Goal: Task Accomplishment & Management: Complete application form

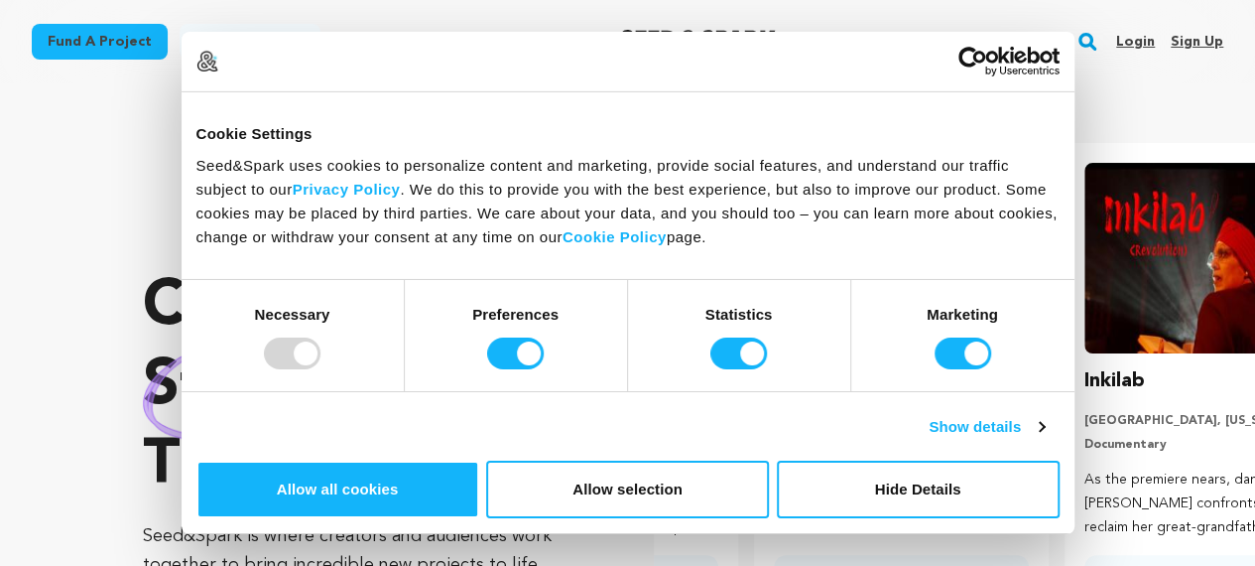
scroll to position [0, 326]
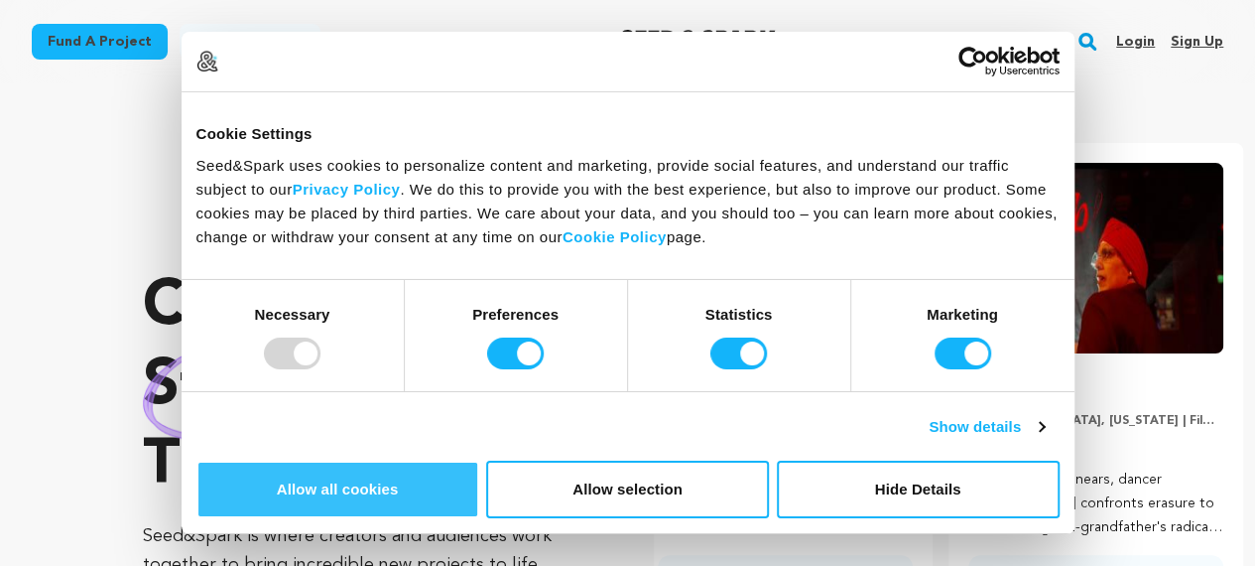
click at [479, 460] on button "Allow all cookies" at bounding box center [337, 489] width 283 height 58
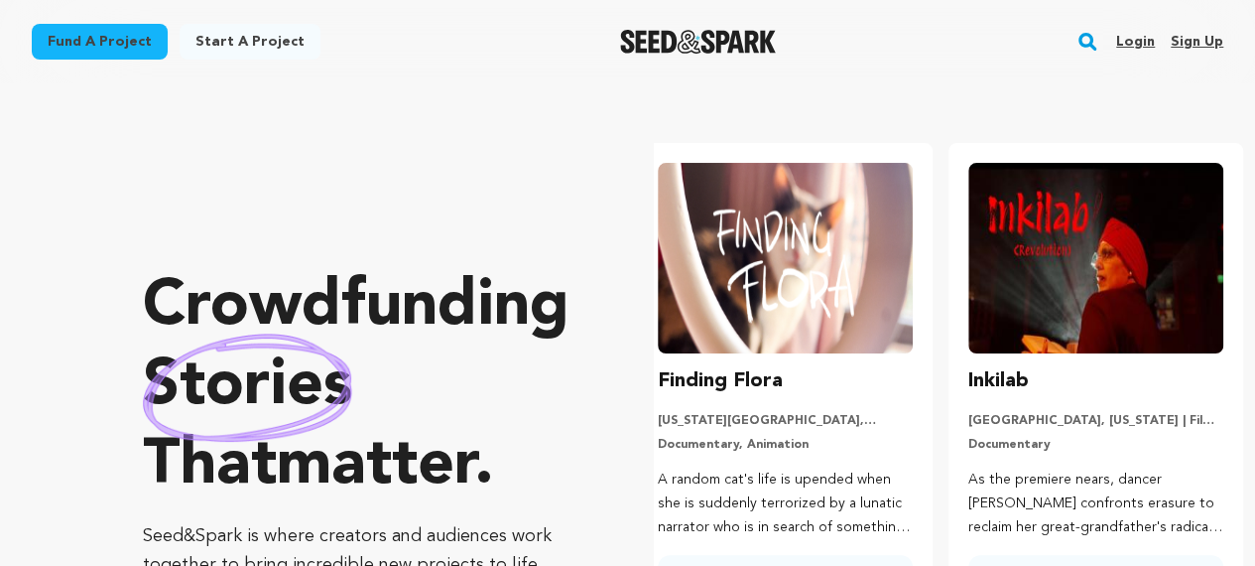
click at [1184, 45] on link "Sign up" at bounding box center [1197, 42] width 53 height 32
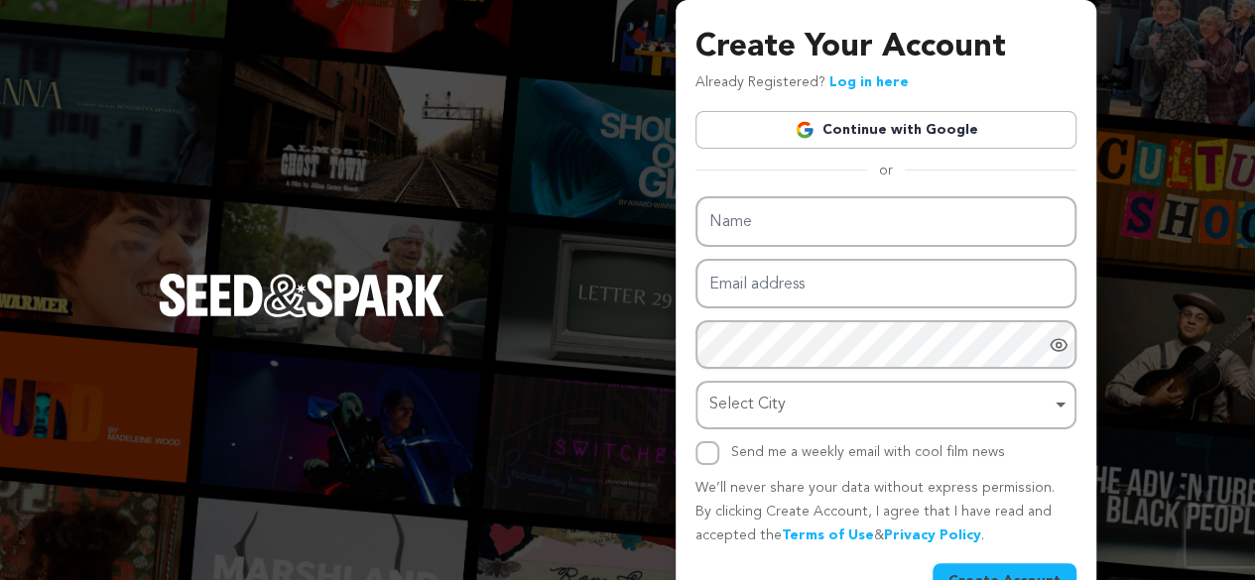
click at [871, 126] on link "Continue with Google" at bounding box center [886, 130] width 381 height 38
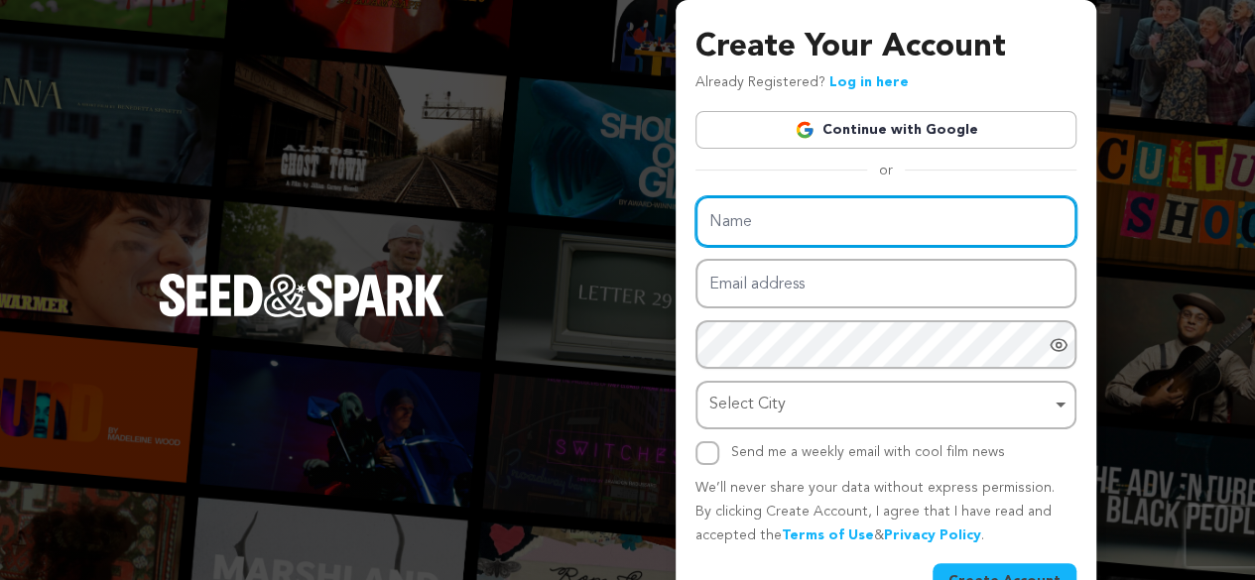
click at [778, 214] on input "Name" at bounding box center [886, 221] width 381 height 51
paste input "Affordable Denture NY"
type input "Affordable Denture NY"
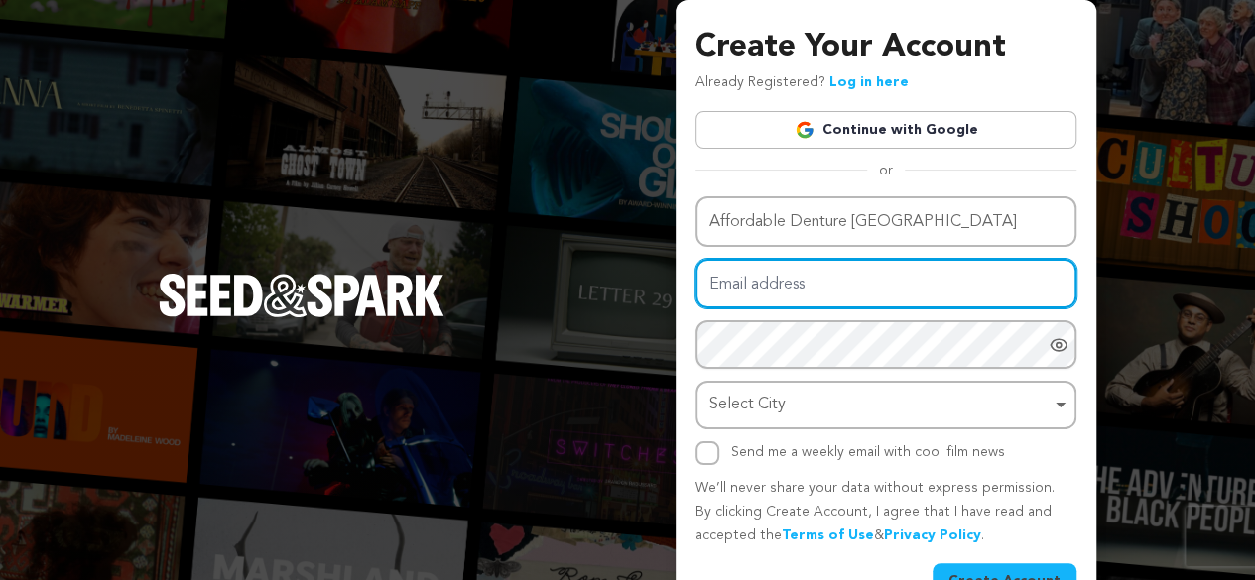
click at [800, 302] on input "Email address" at bounding box center [886, 284] width 381 height 51
paste input "affordabledentureny@gmail.com"
type input "affordabledentureny@gmail.com"
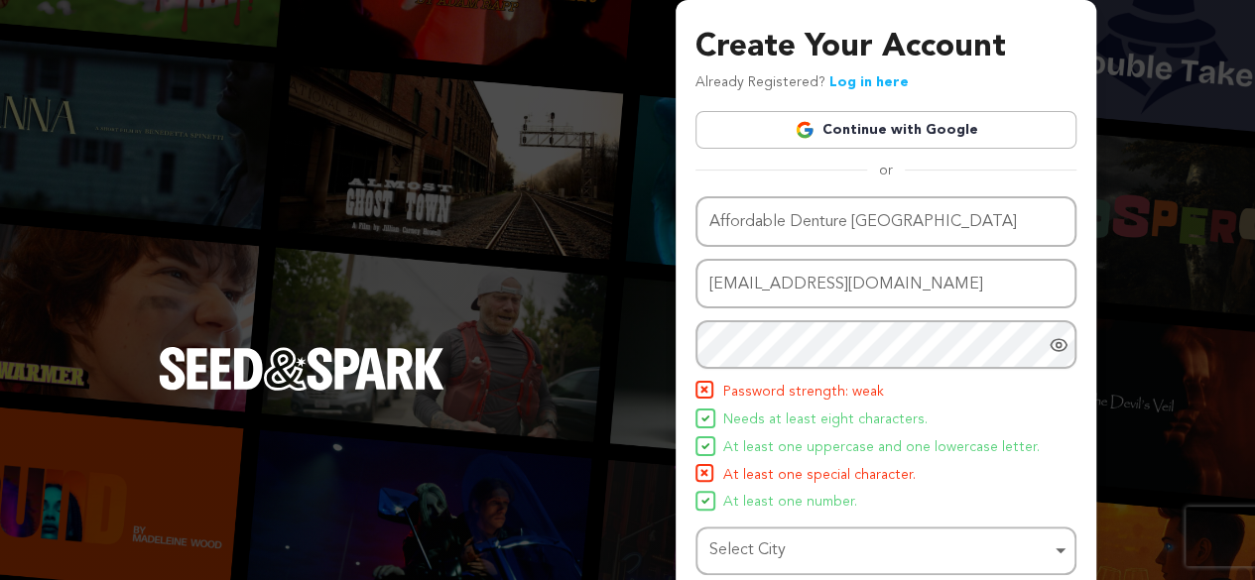
click at [760, 414] on span "Needs at least eight characters." at bounding box center [825, 421] width 204 height 24
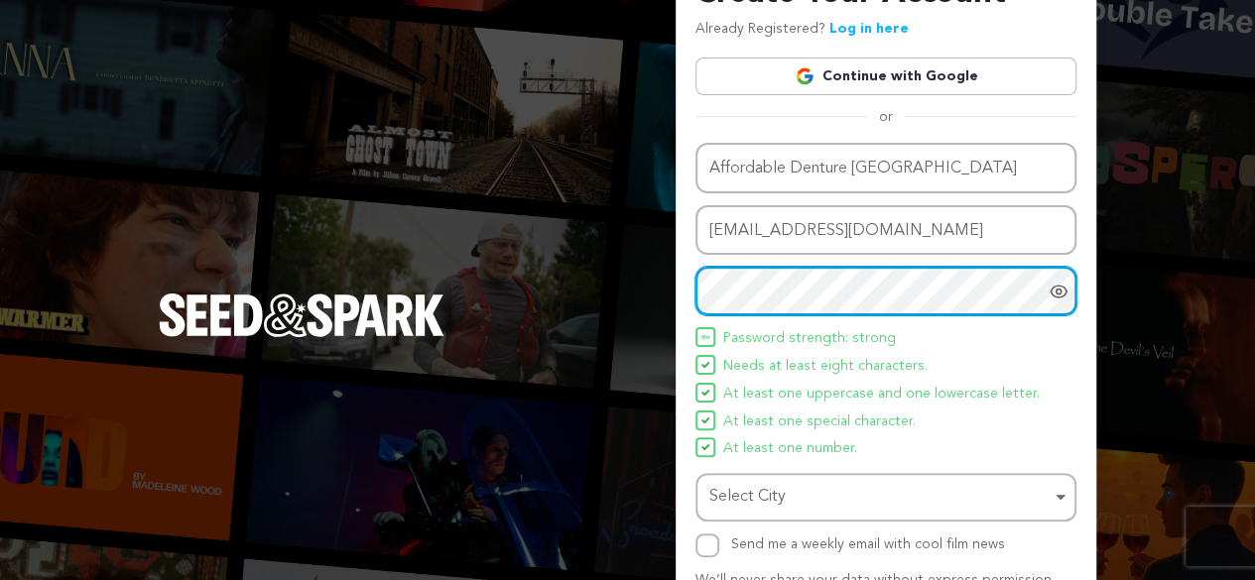
scroll to position [99, 0]
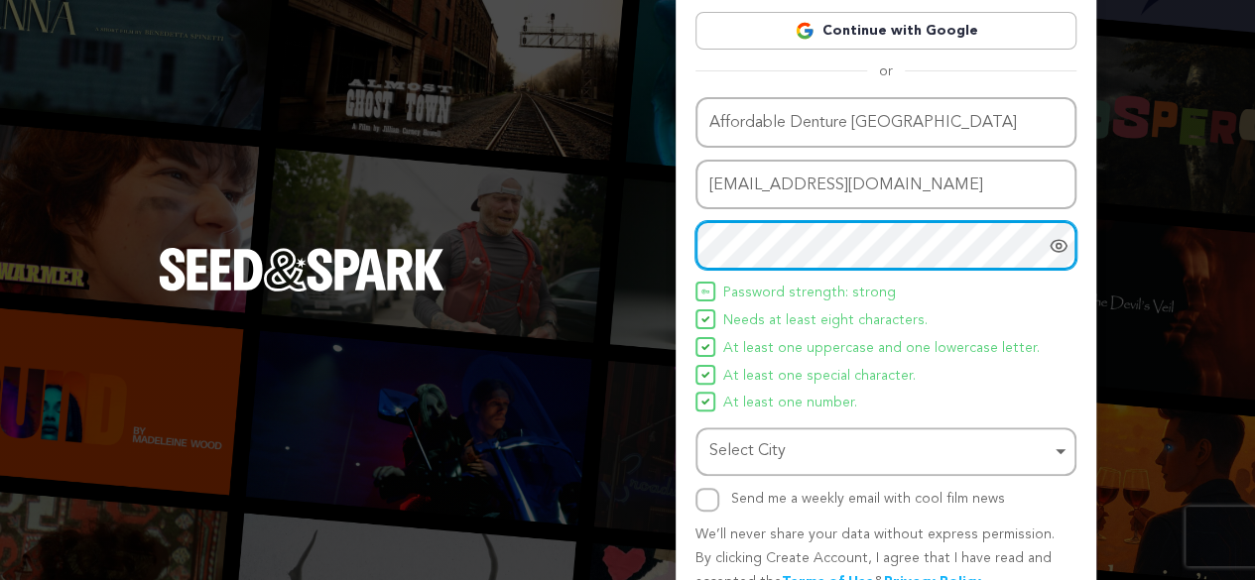
click at [849, 465] on div "Select City Remove item" at bounding box center [879, 452] width 341 height 29
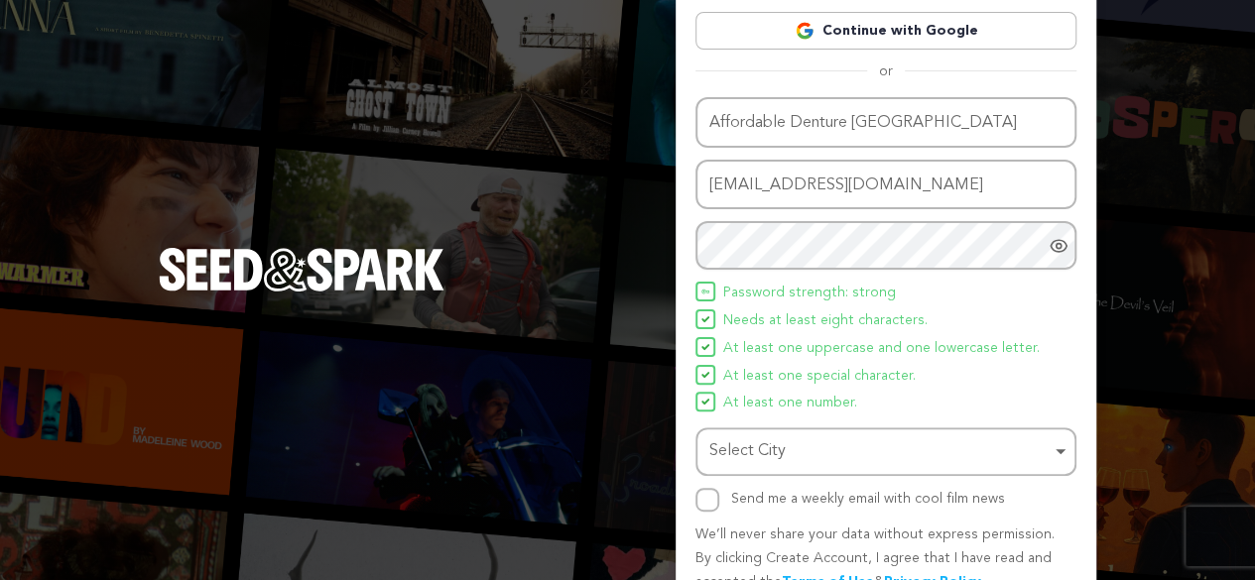
click at [857, 453] on div "Select City Remove item" at bounding box center [879, 452] width 341 height 29
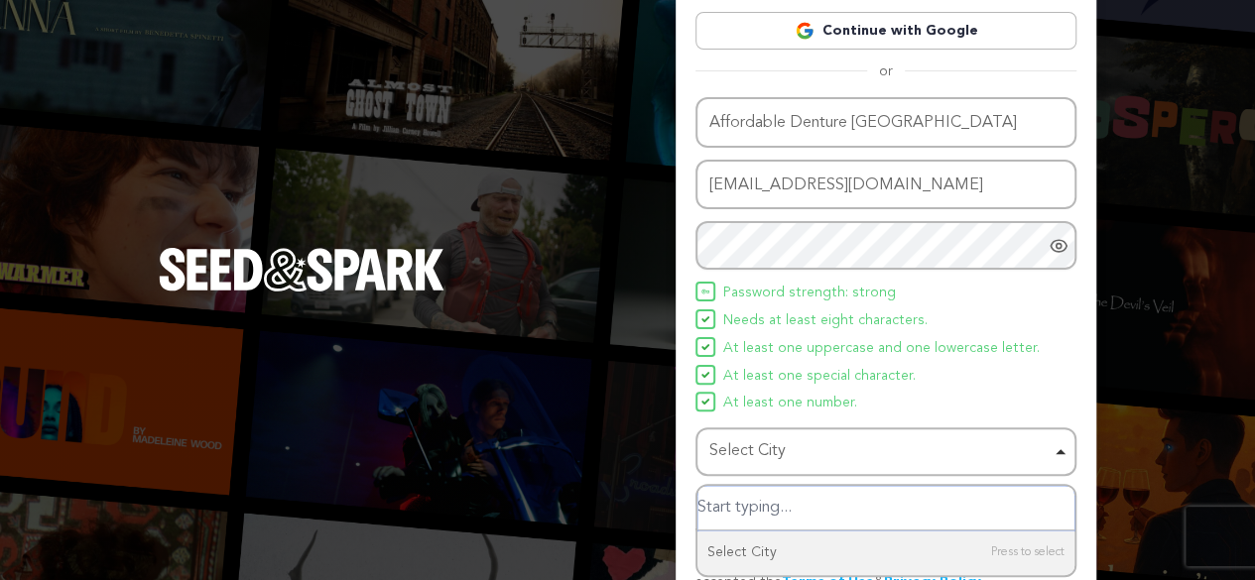
paste input "Ozone Park"
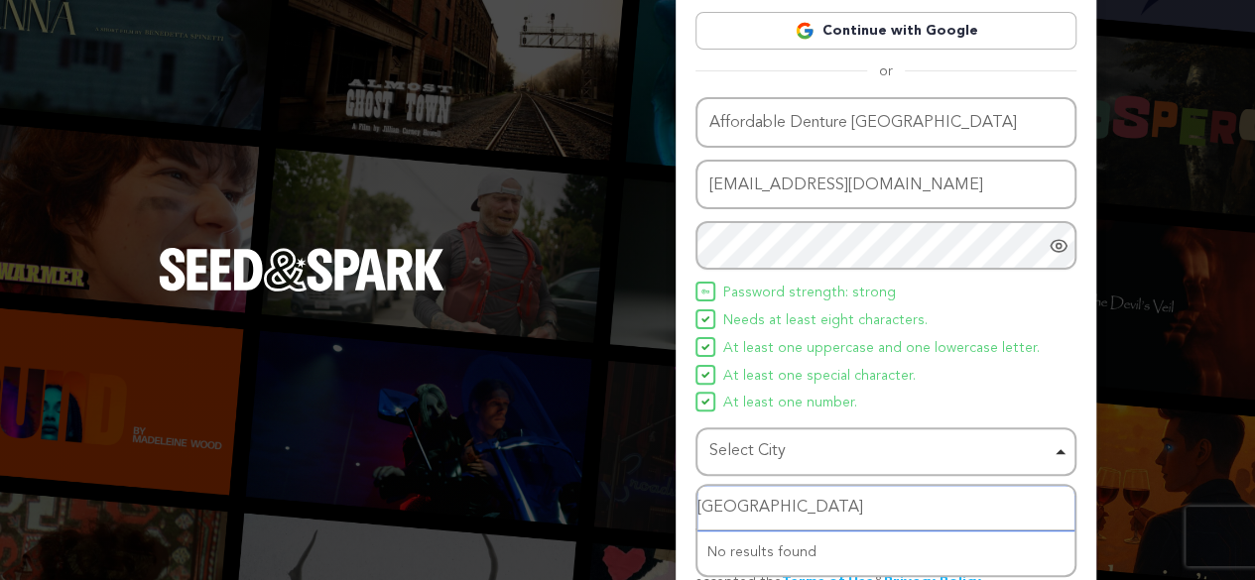
drag, startPoint x: 797, startPoint y: 508, endPoint x: 746, endPoint y: 504, distance: 50.8
click at [746, 504] on input "Ozone Park" at bounding box center [886, 508] width 377 height 45
type input "Ozone"
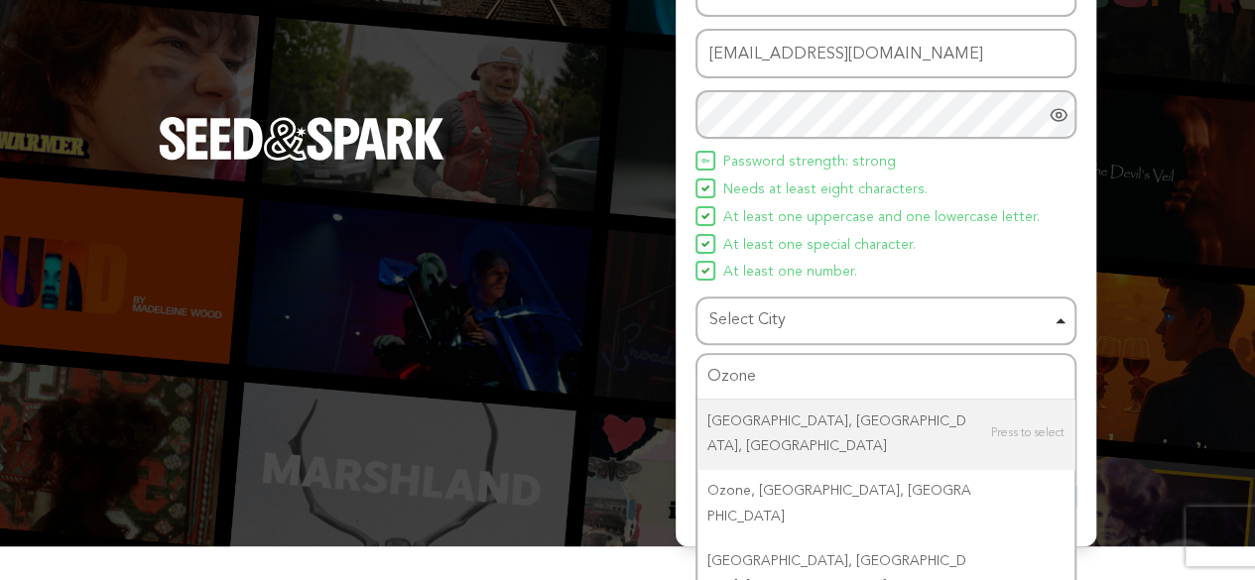
scroll to position [196, 0]
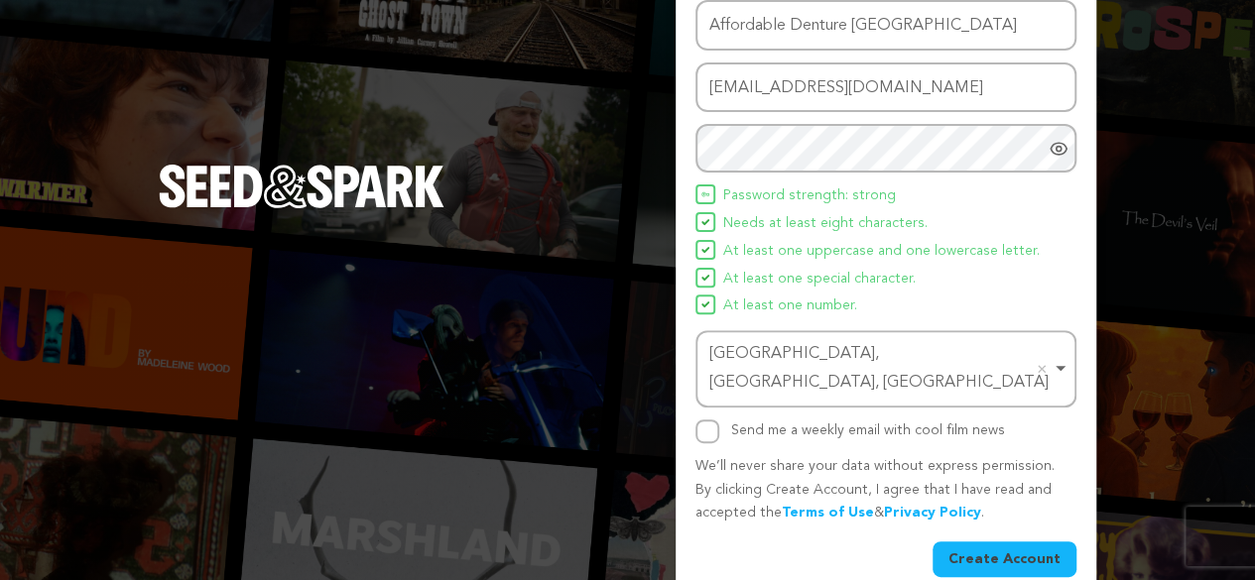
click at [986, 542] on button "Create Account" at bounding box center [1005, 560] width 144 height 36
